Goal: Information Seeking & Learning: Learn about a topic

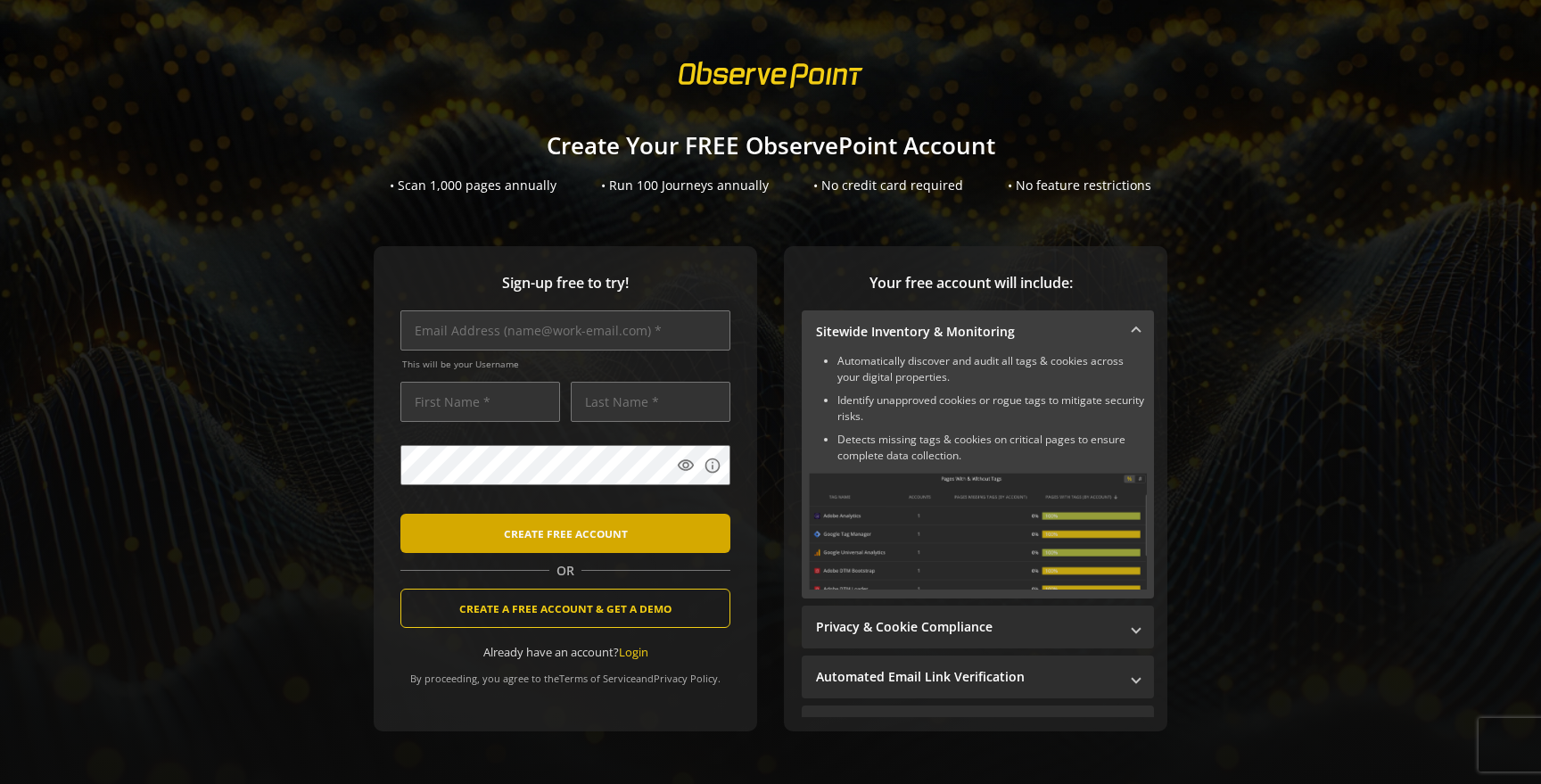
scroll to position [40, 0]
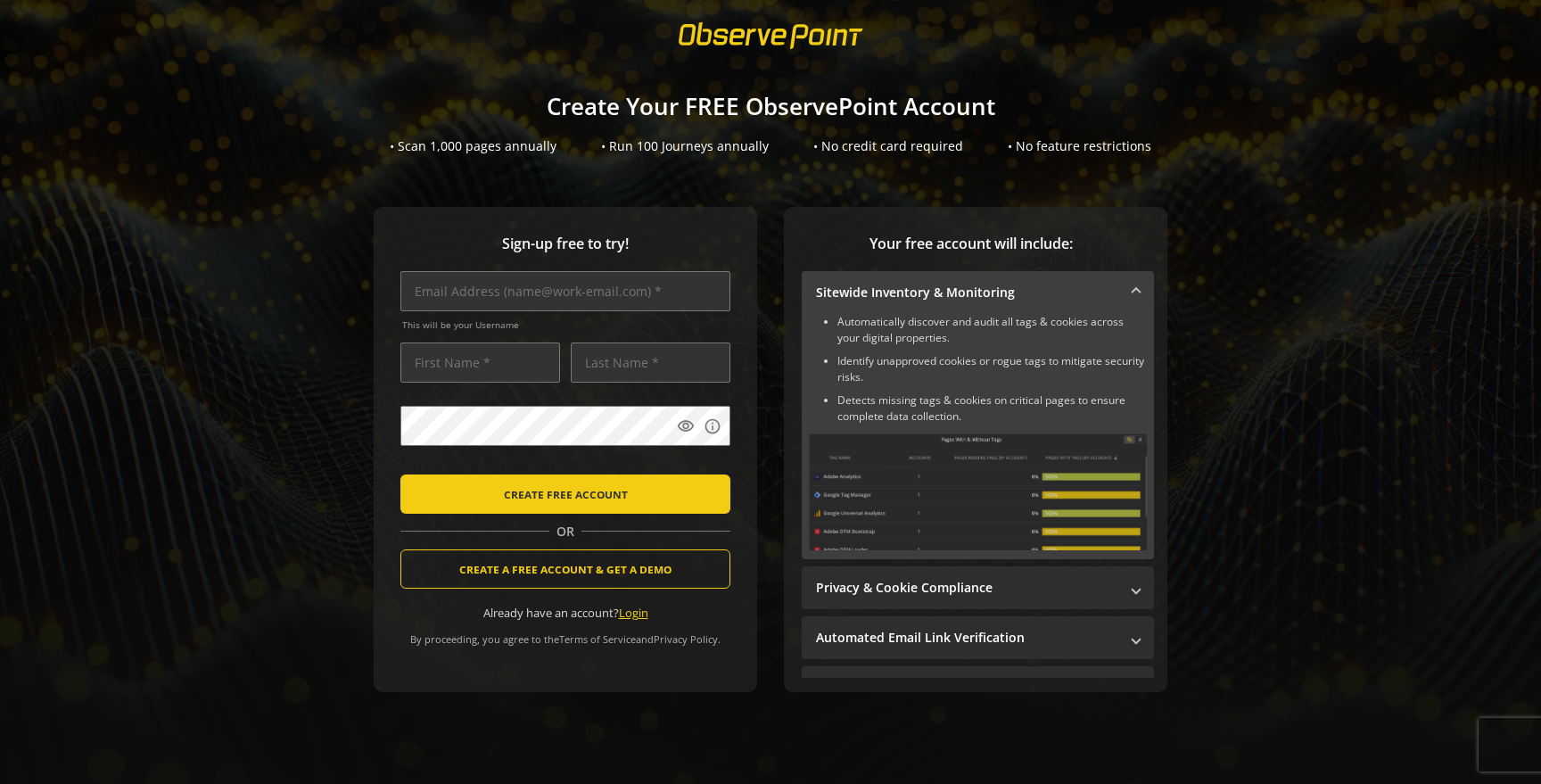
click at [636, 618] on link "Login" at bounding box center [633, 613] width 30 height 16
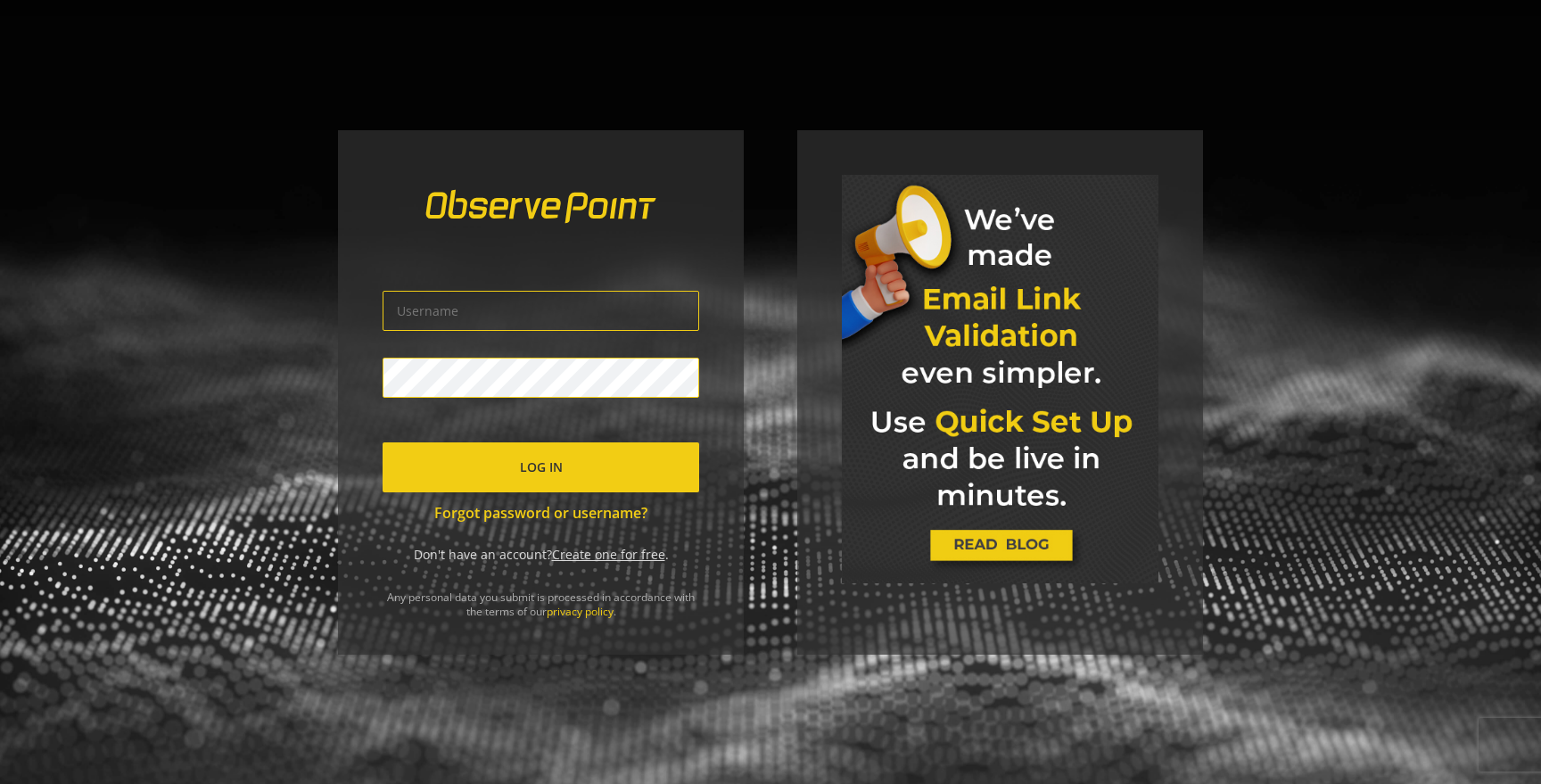
click at [707, 308] on div "Log In Forgot password or username? Don't have an account? Create one for free …" at bounding box center [540, 392] width 406 height 524
click at [600, 298] on input "text" at bounding box center [541, 311] width 317 height 41
type input "[EMAIL_ADDRESS][DOMAIN_NAME]"
click at [608, 471] on span "submit" at bounding box center [541, 467] width 317 height 43
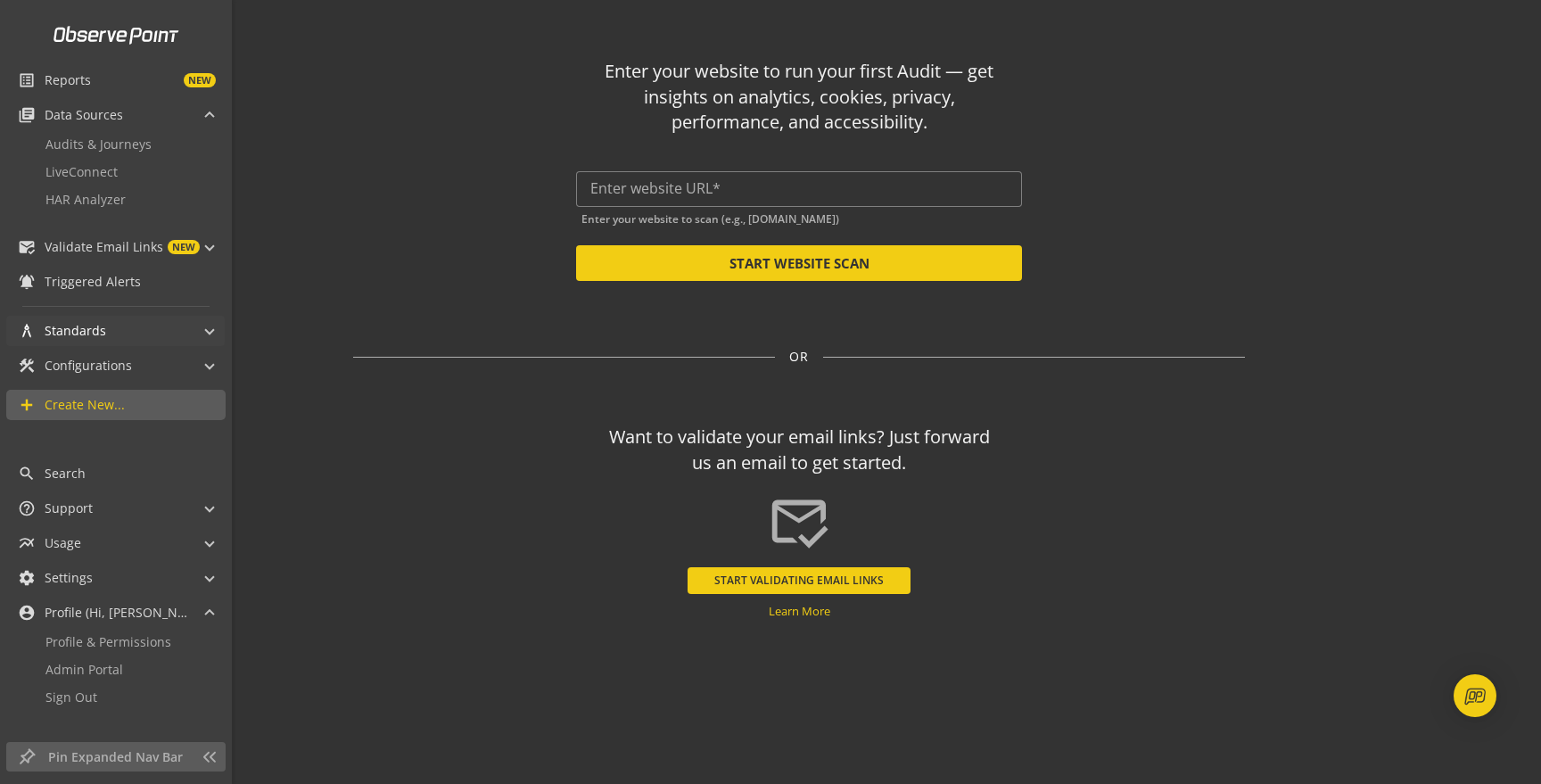
click at [104, 331] on mat-panel-title "architecture Standards" at bounding box center [104, 331] width 174 height 31
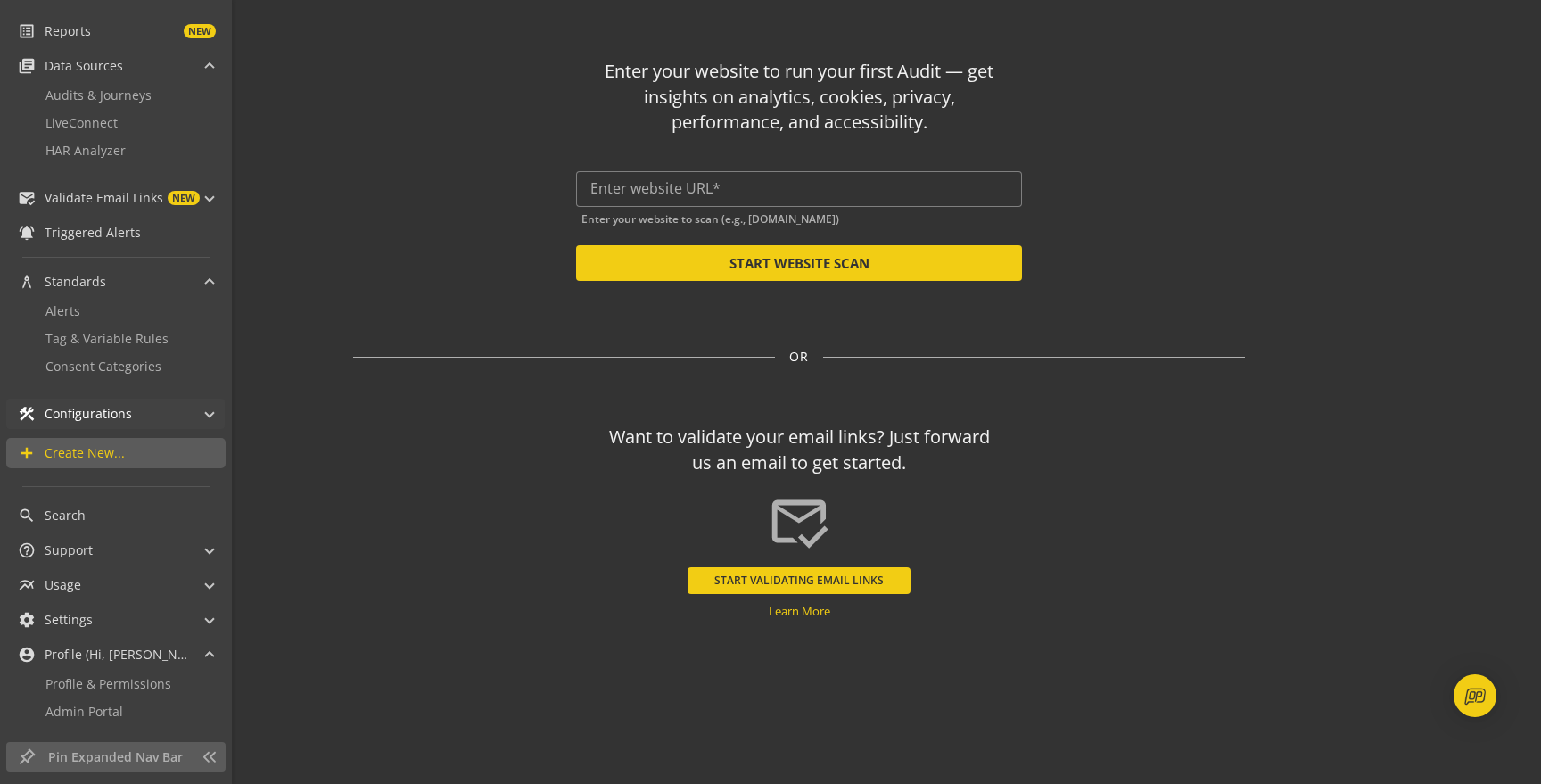
scroll to position [70, 0]
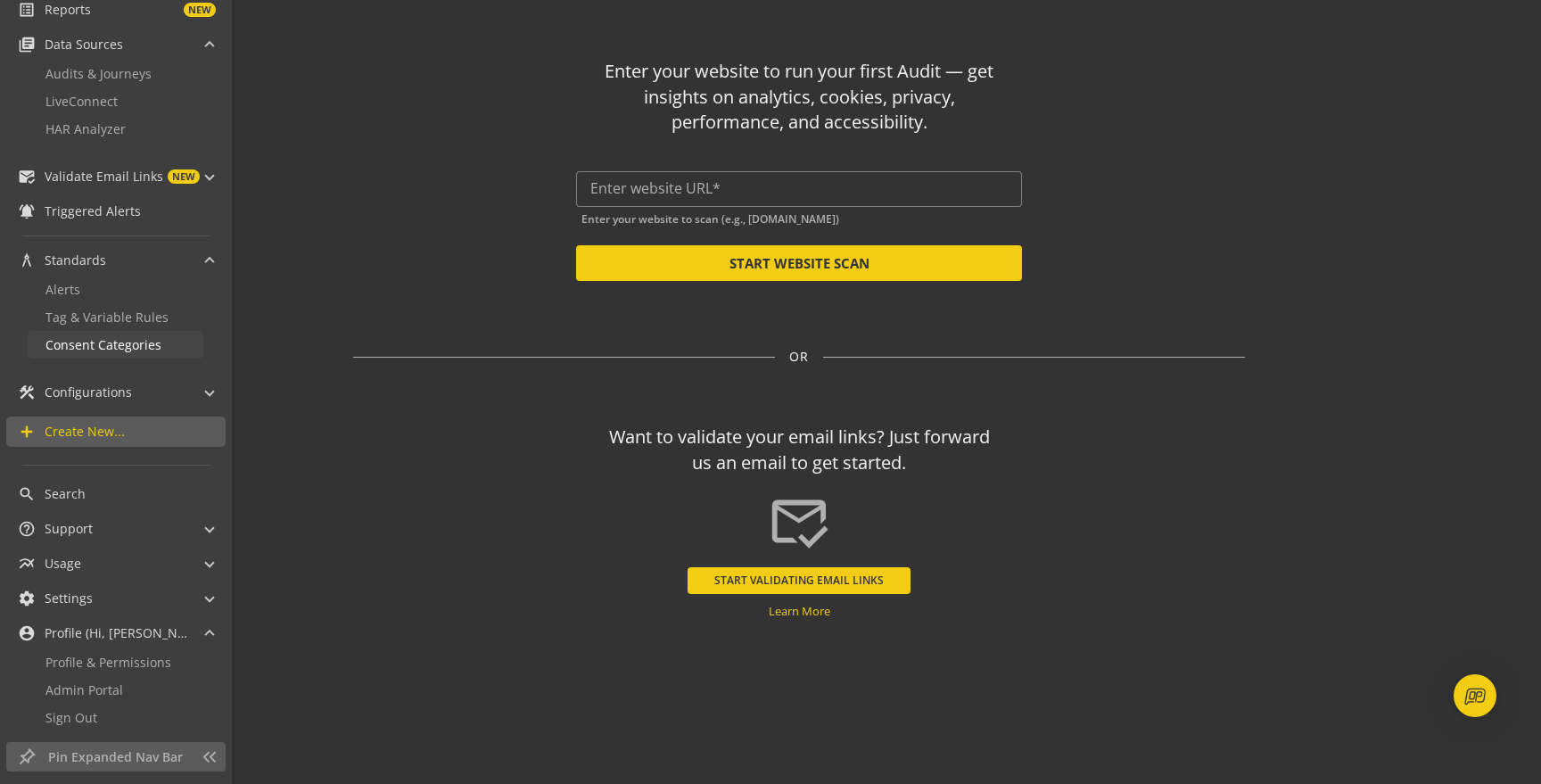
click at [116, 348] on span "Consent Categories" at bounding box center [104, 344] width 116 height 17
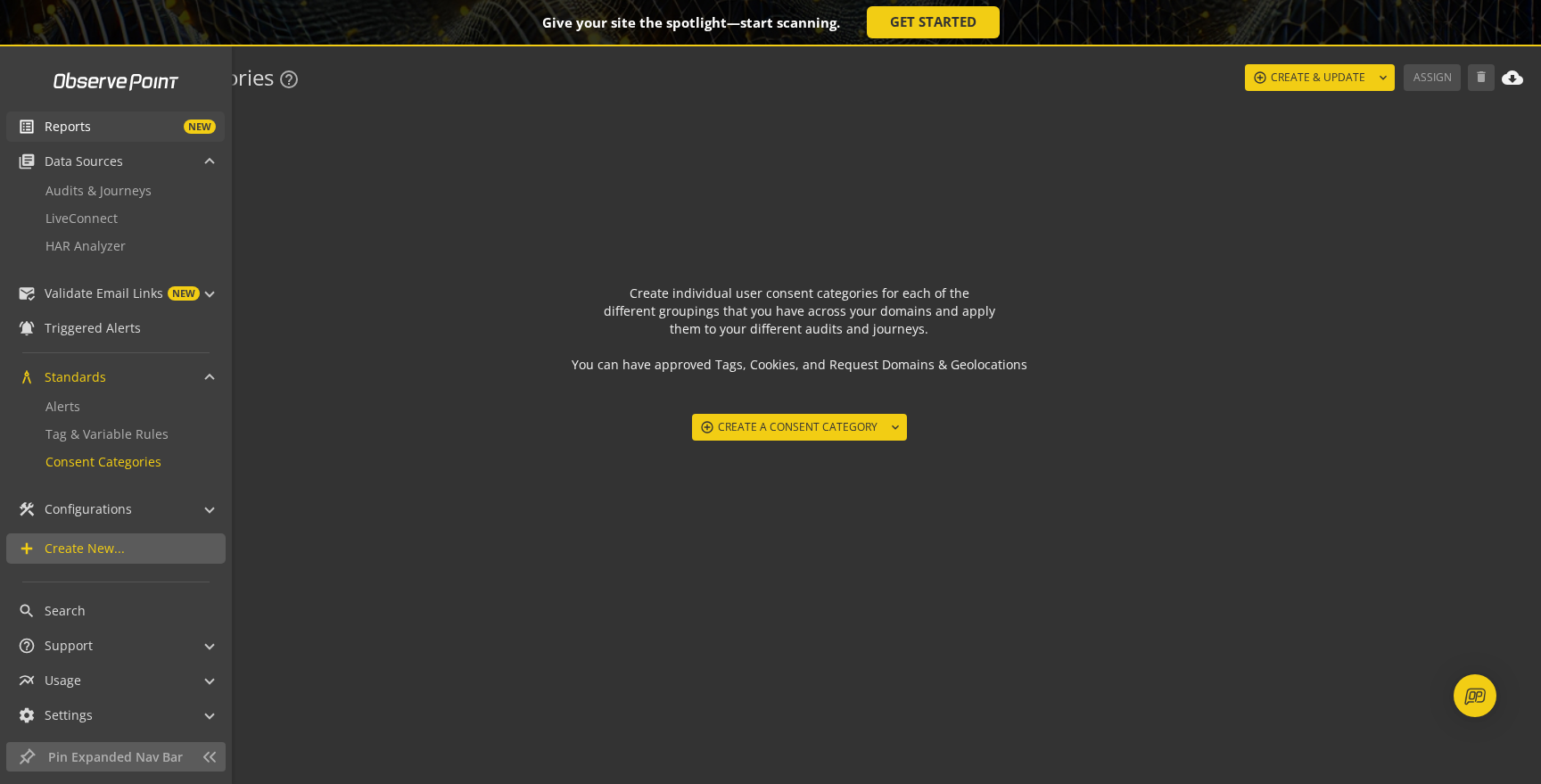
click at [48, 125] on span "Reports" at bounding box center [68, 127] width 47 height 18
